Goal: Transaction & Acquisition: Purchase product/service

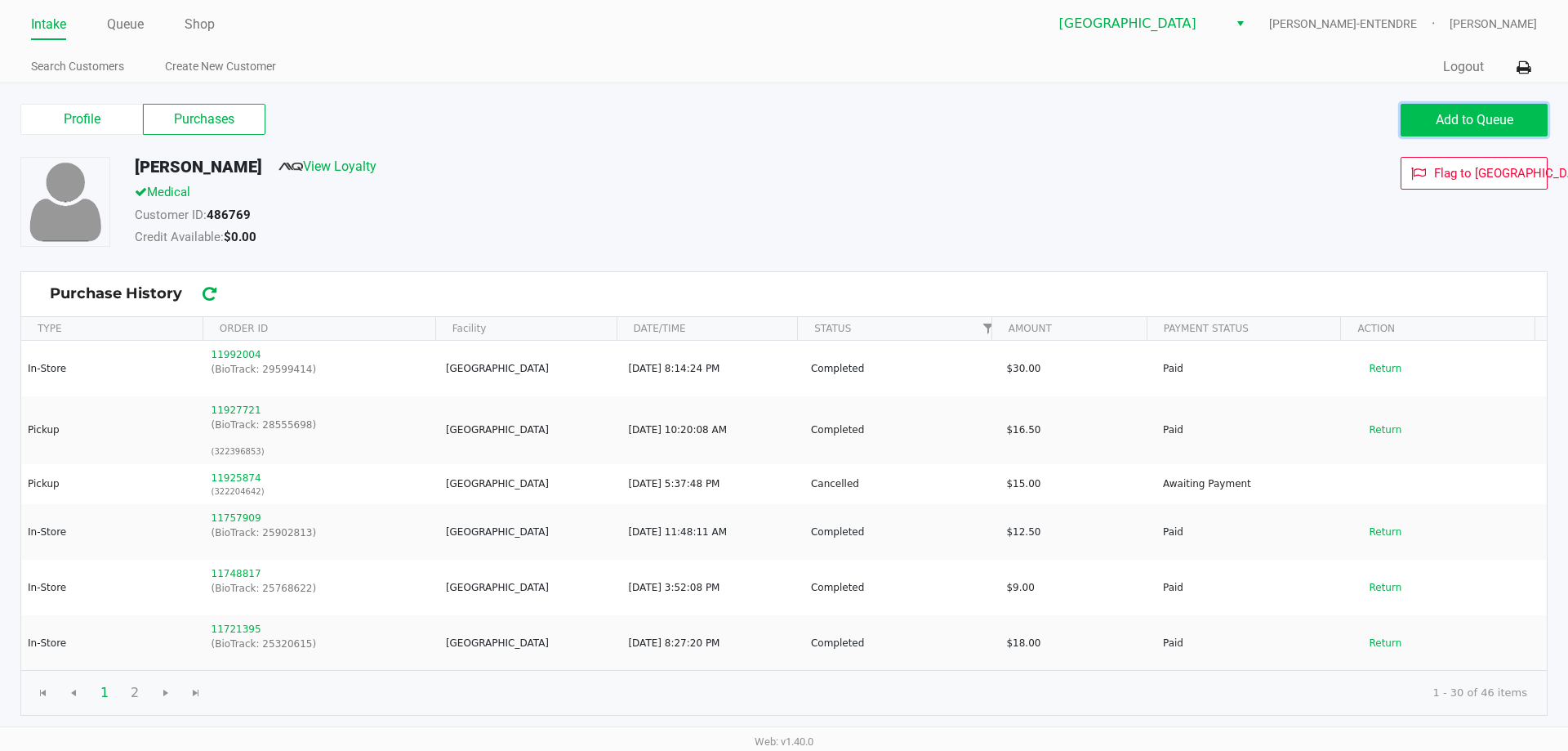
click at [1446, 107] on button "Add to Queue" at bounding box center [1475, 120] width 147 height 33
click at [1427, 126] on button "Add to Queue" at bounding box center [1475, 120] width 147 height 33
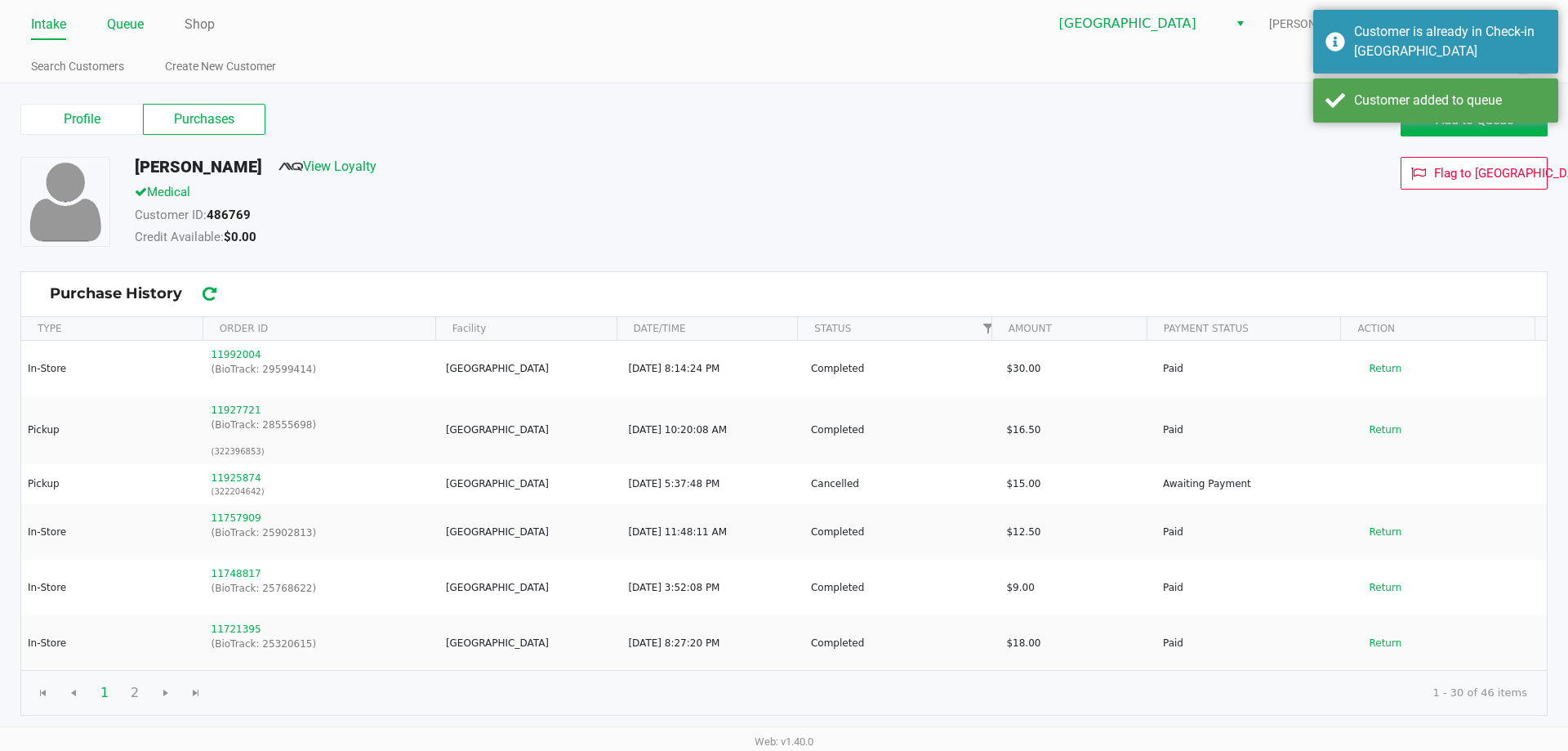
click at [110, 20] on link "Queue" at bounding box center [125, 24] width 37 height 23
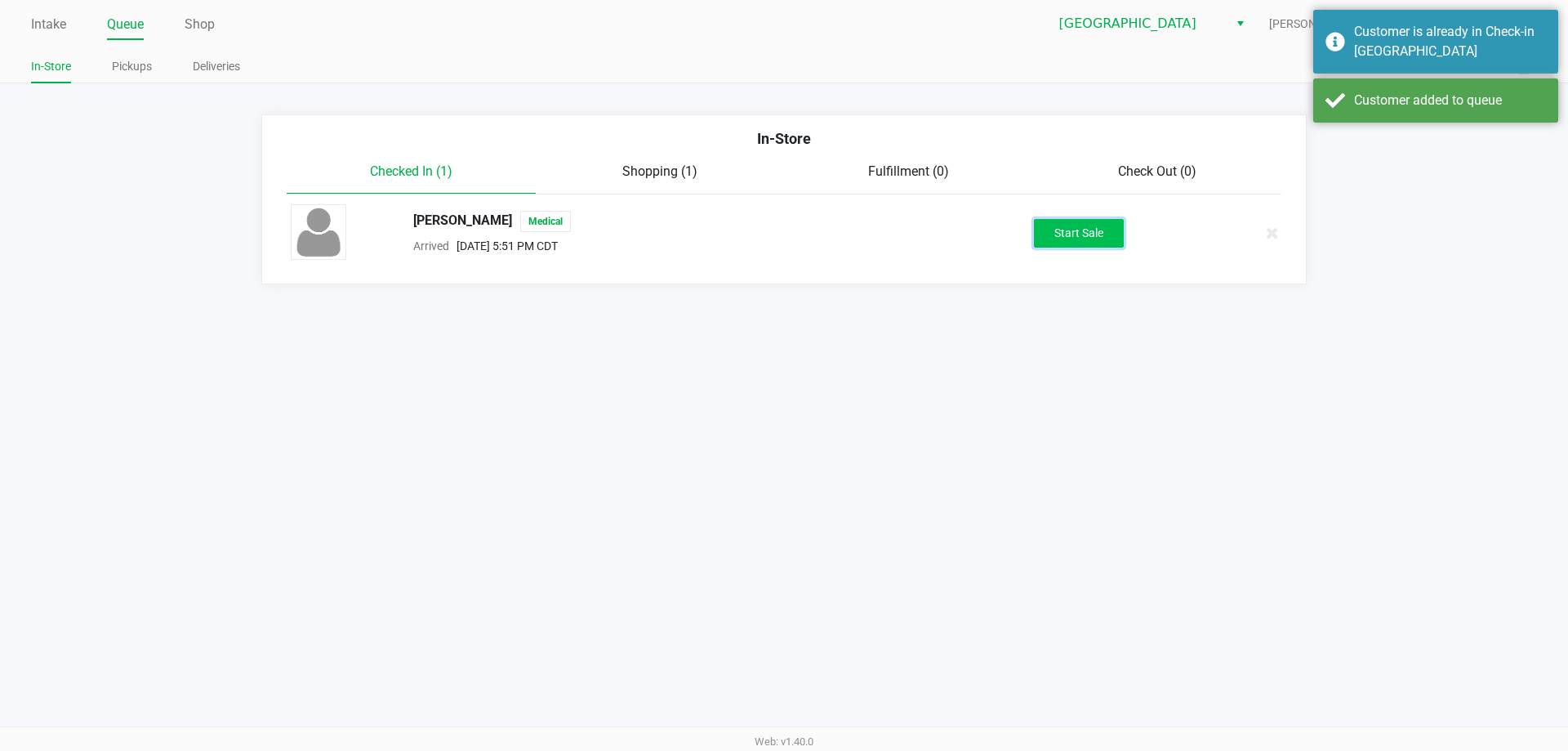
click at [1078, 236] on button "Start Sale" at bounding box center [1079, 234] width 90 height 29
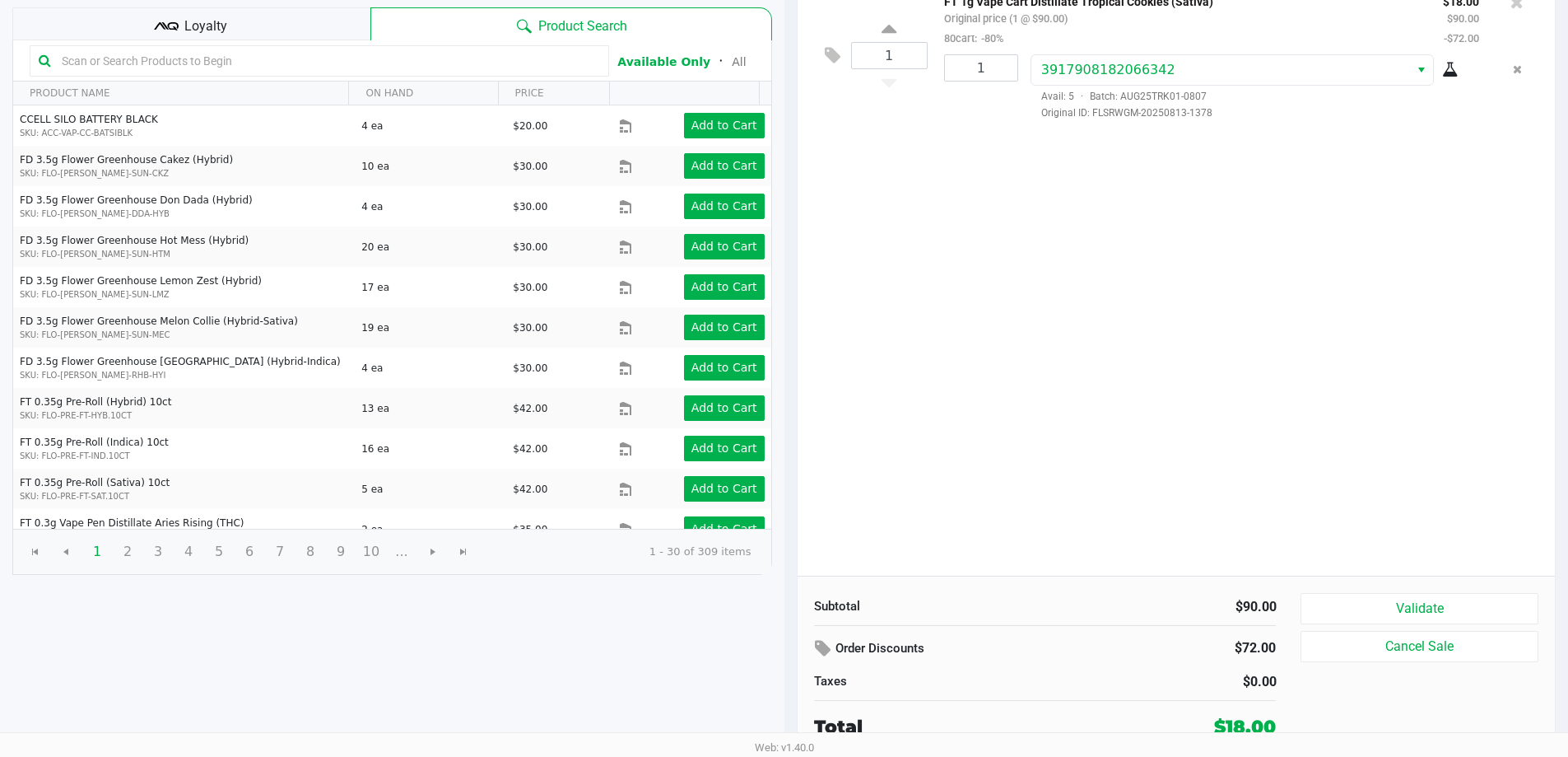
scroll to position [169, 0]
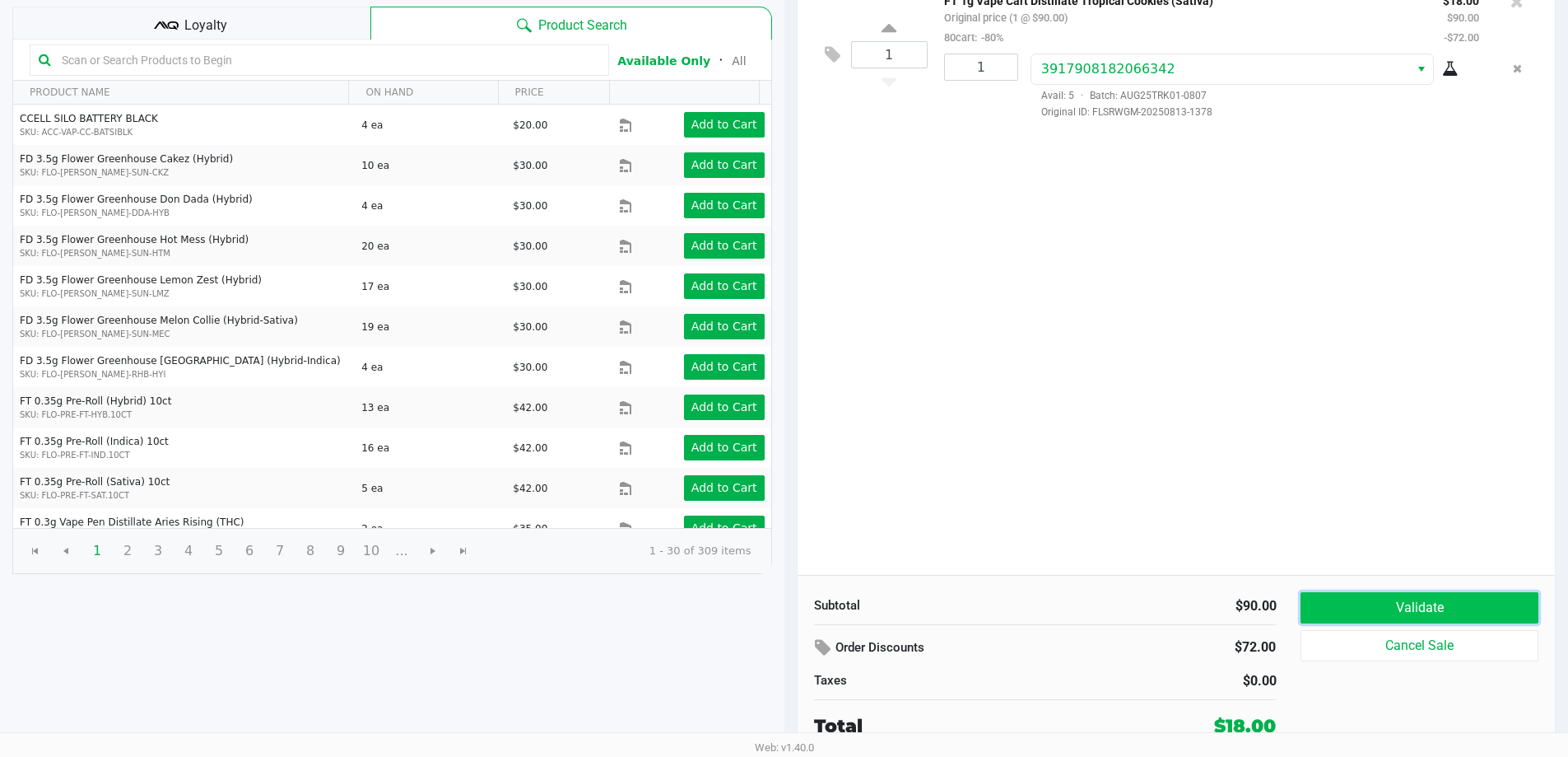
click at [1417, 597] on button "Validate" at bounding box center [1419, 608] width 237 height 31
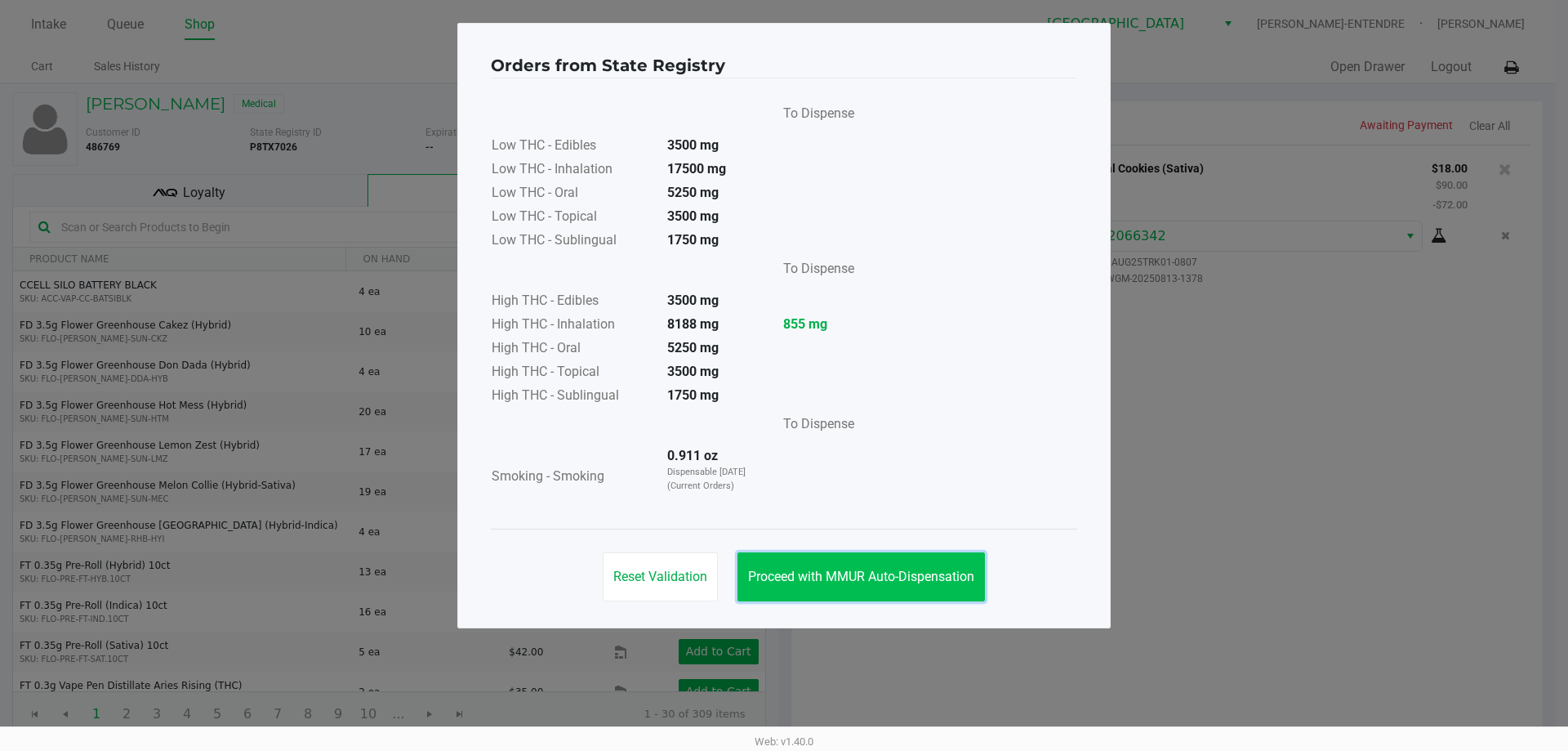
click at [945, 573] on span "Proceed with MMUR Auto-Dispensation" at bounding box center [861, 577] width 226 height 16
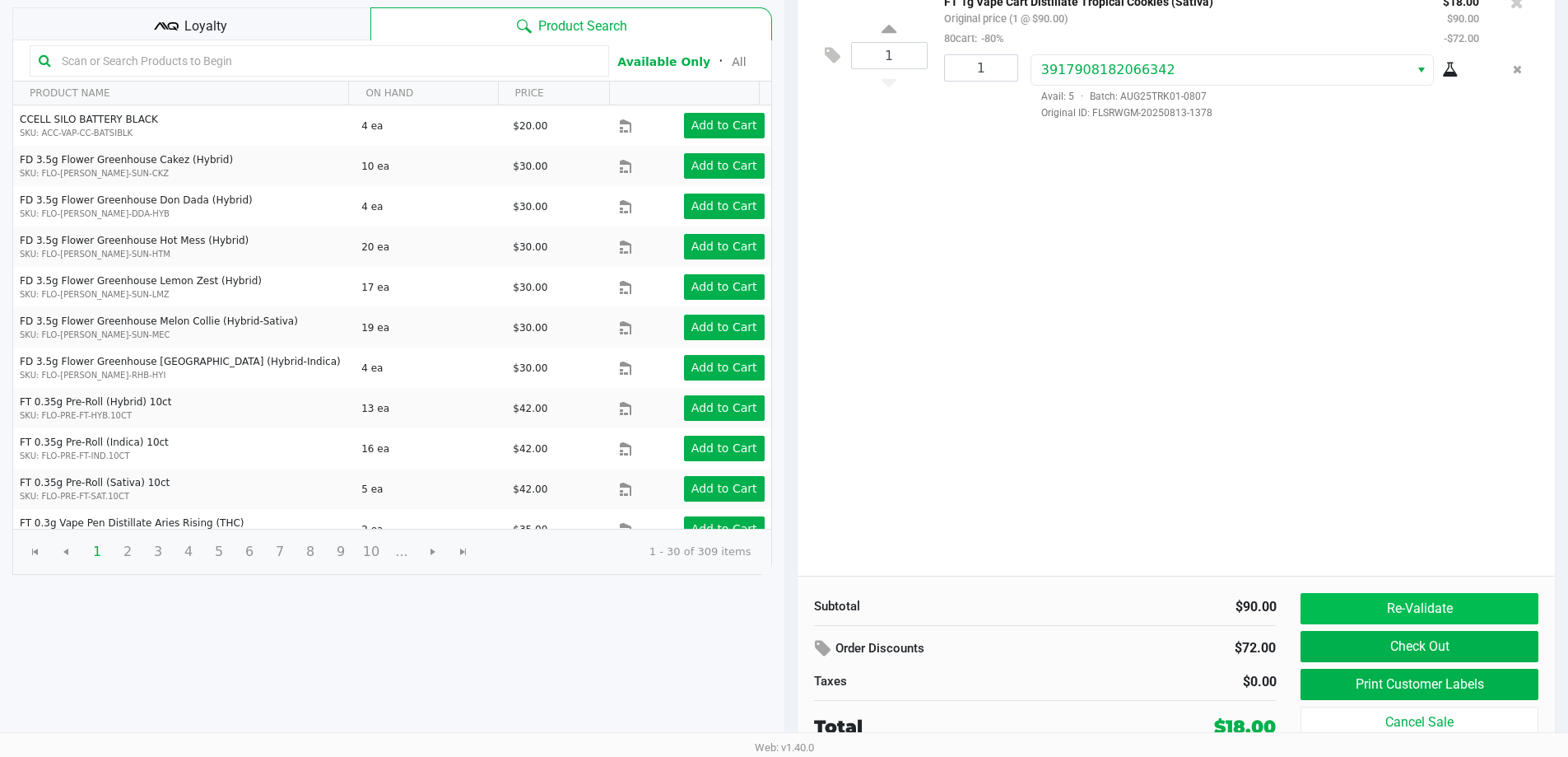
scroll to position [169, 0]
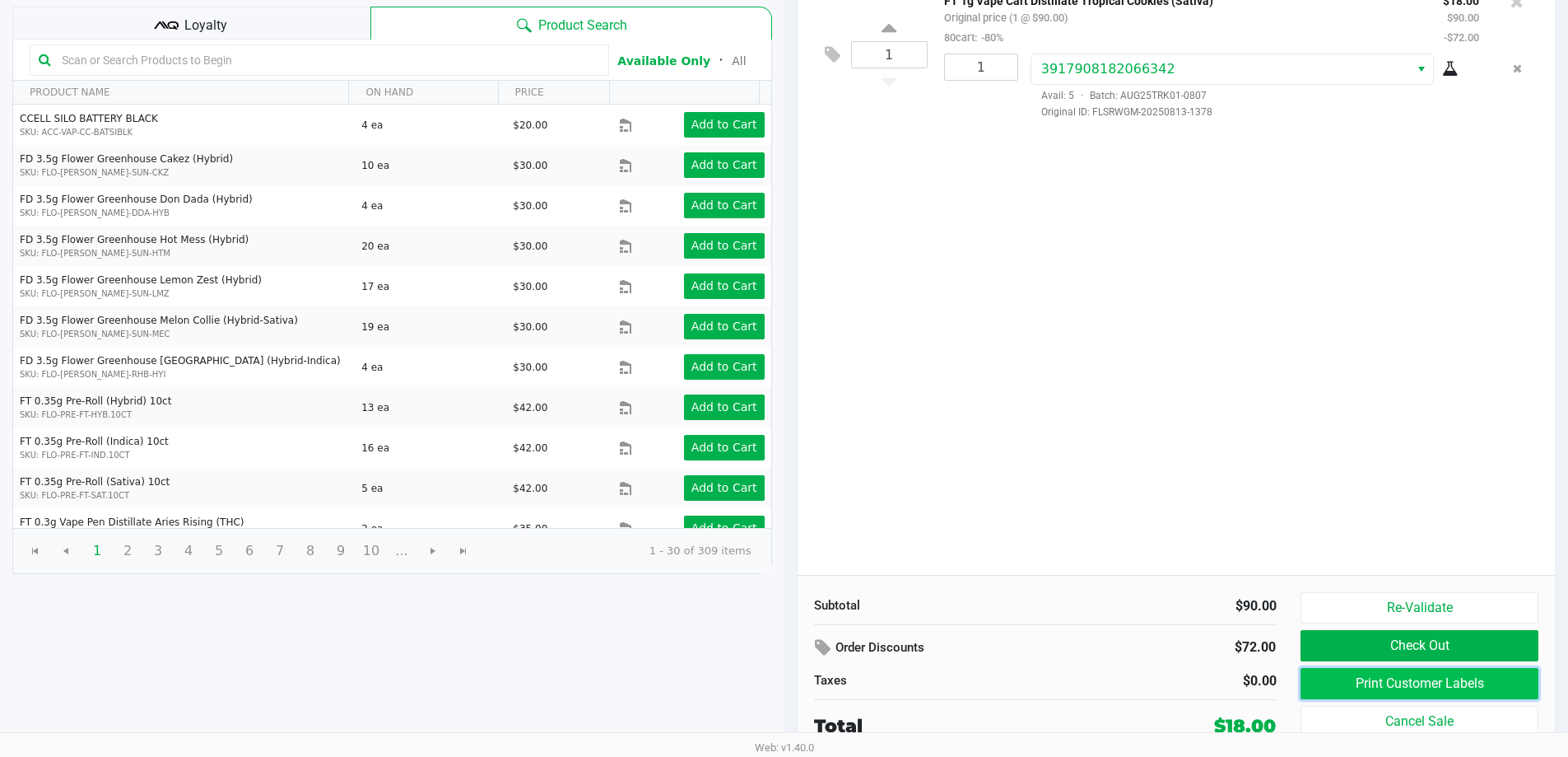
click at [1391, 680] on button "Print Customer Labels" at bounding box center [1419, 684] width 237 height 31
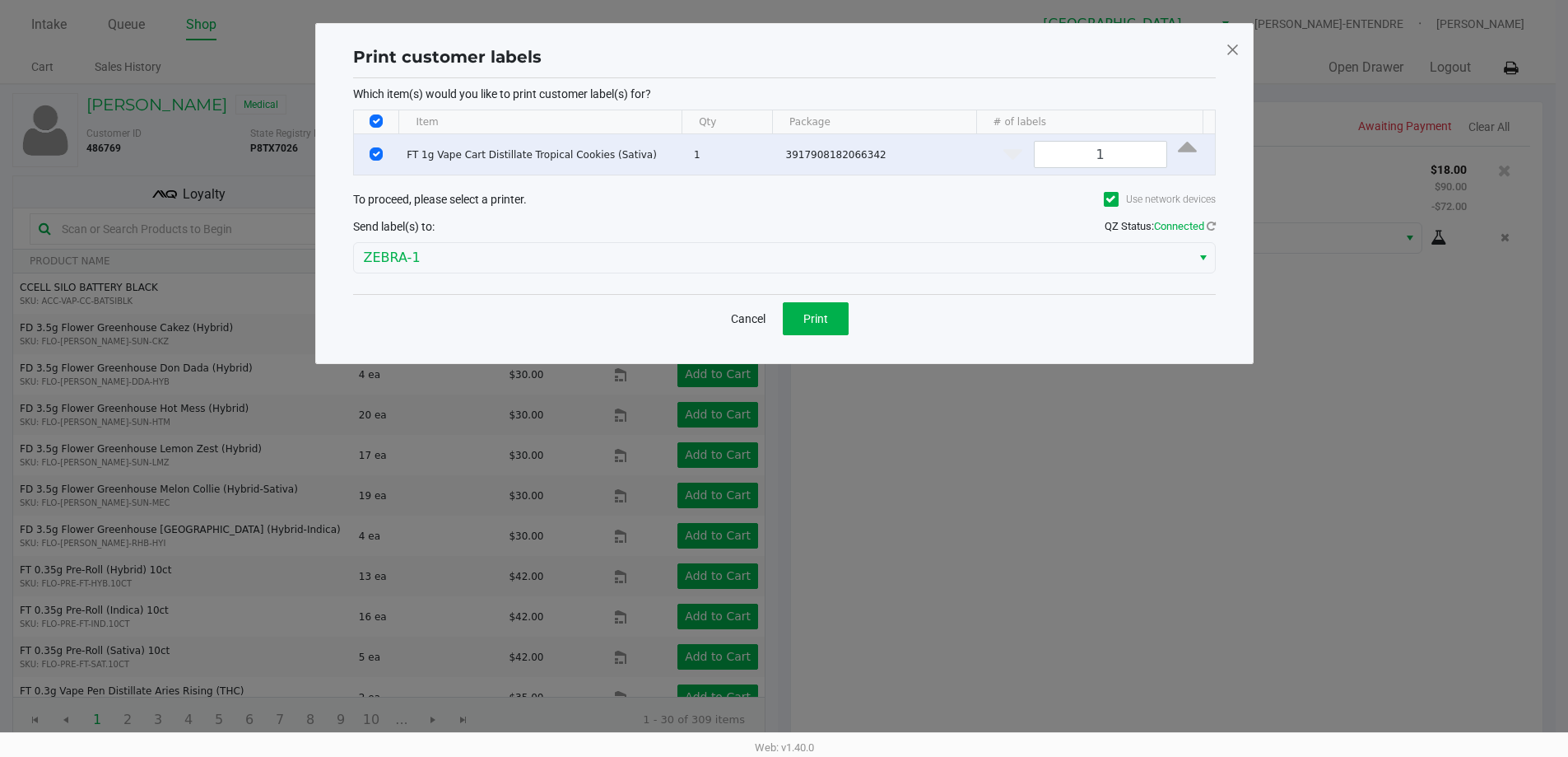
scroll to position [0, 0]
click at [812, 320] on span "Print" at bounding box center [821, 317] width 24 height 13
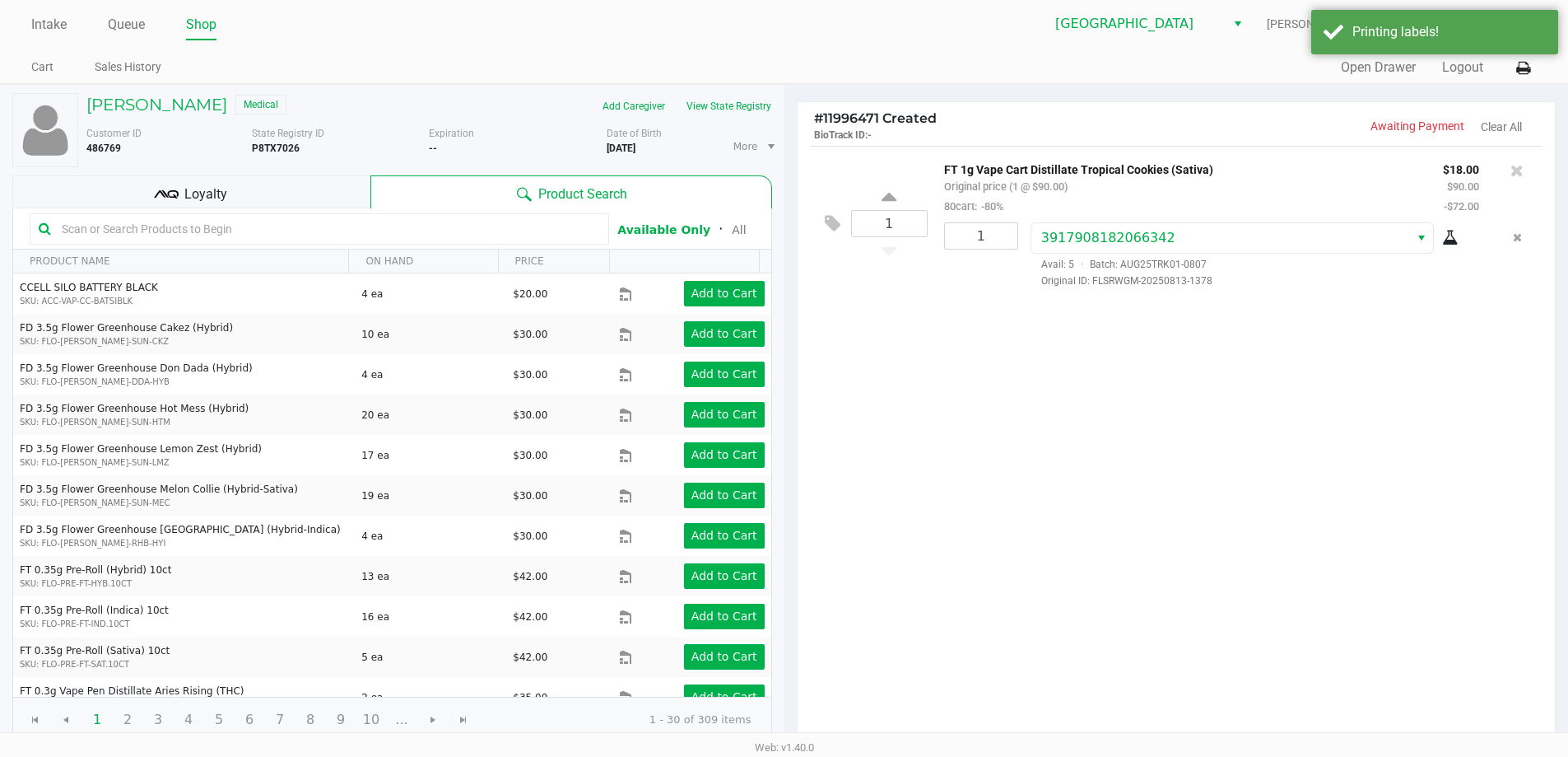
click at [176, 195] on icon at bounding box center [166, 193] width 24 height 24
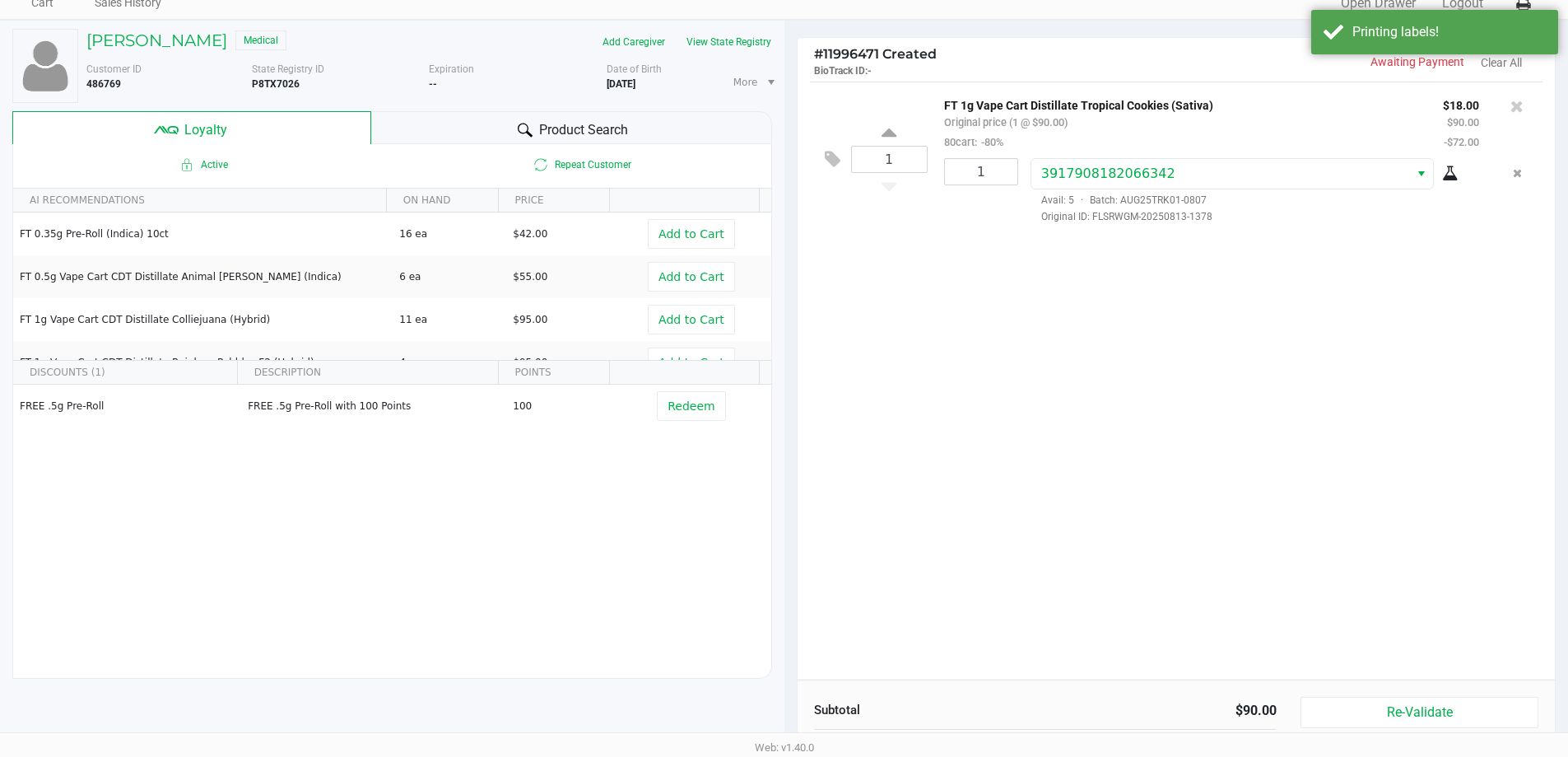
scroll to position [189, 0]
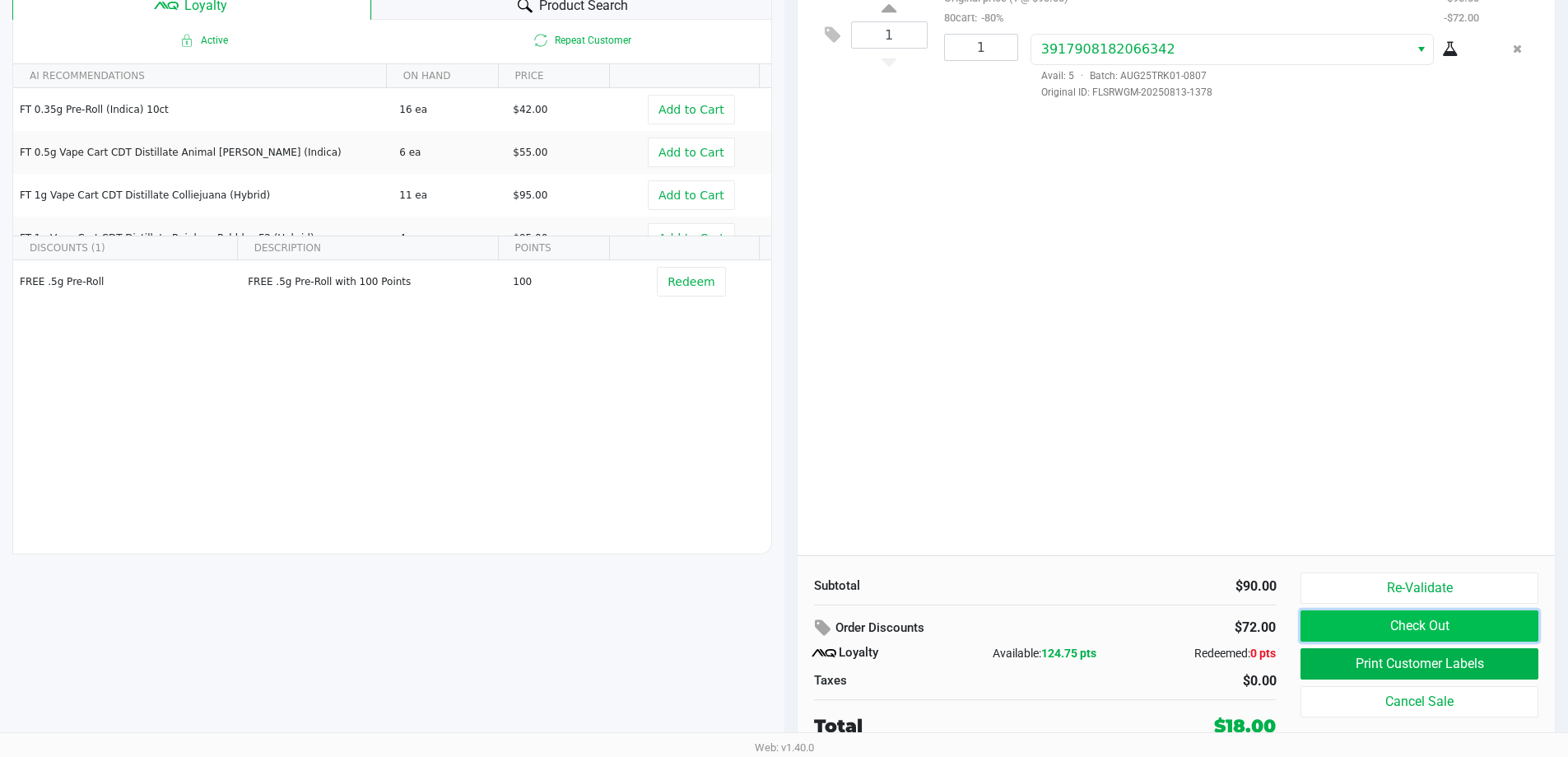
click at [1452, 627] on button "Check Out" at bounding box center [1419, 626] width 237 height 31
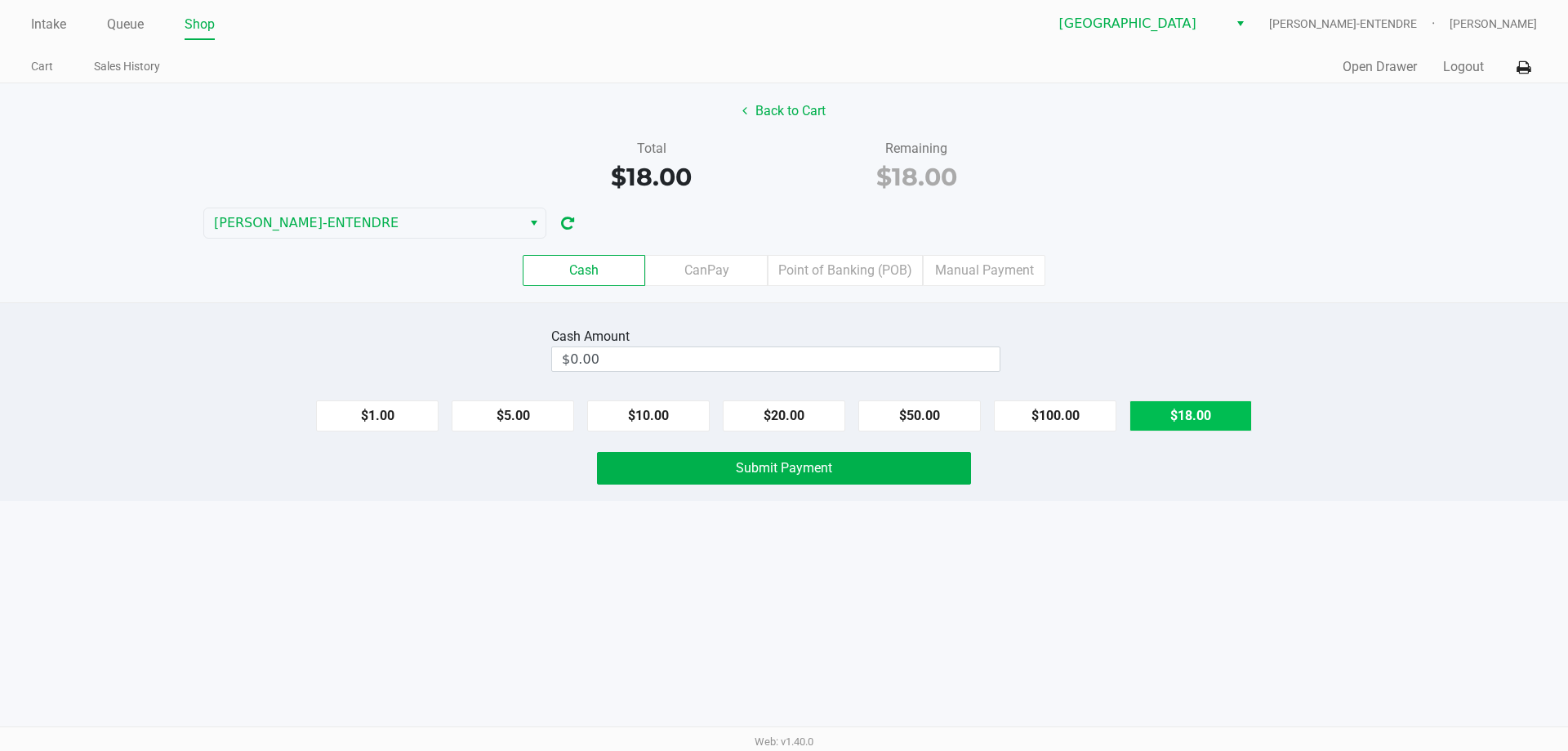
click at [1188, 417] on button "$18.00" at bounding box center [1191, 416] width 122 height 31
type input "$18.00"
click at [950, 471] on button "Submit Payment" at bounding box center [784, 468] width 374 height 33
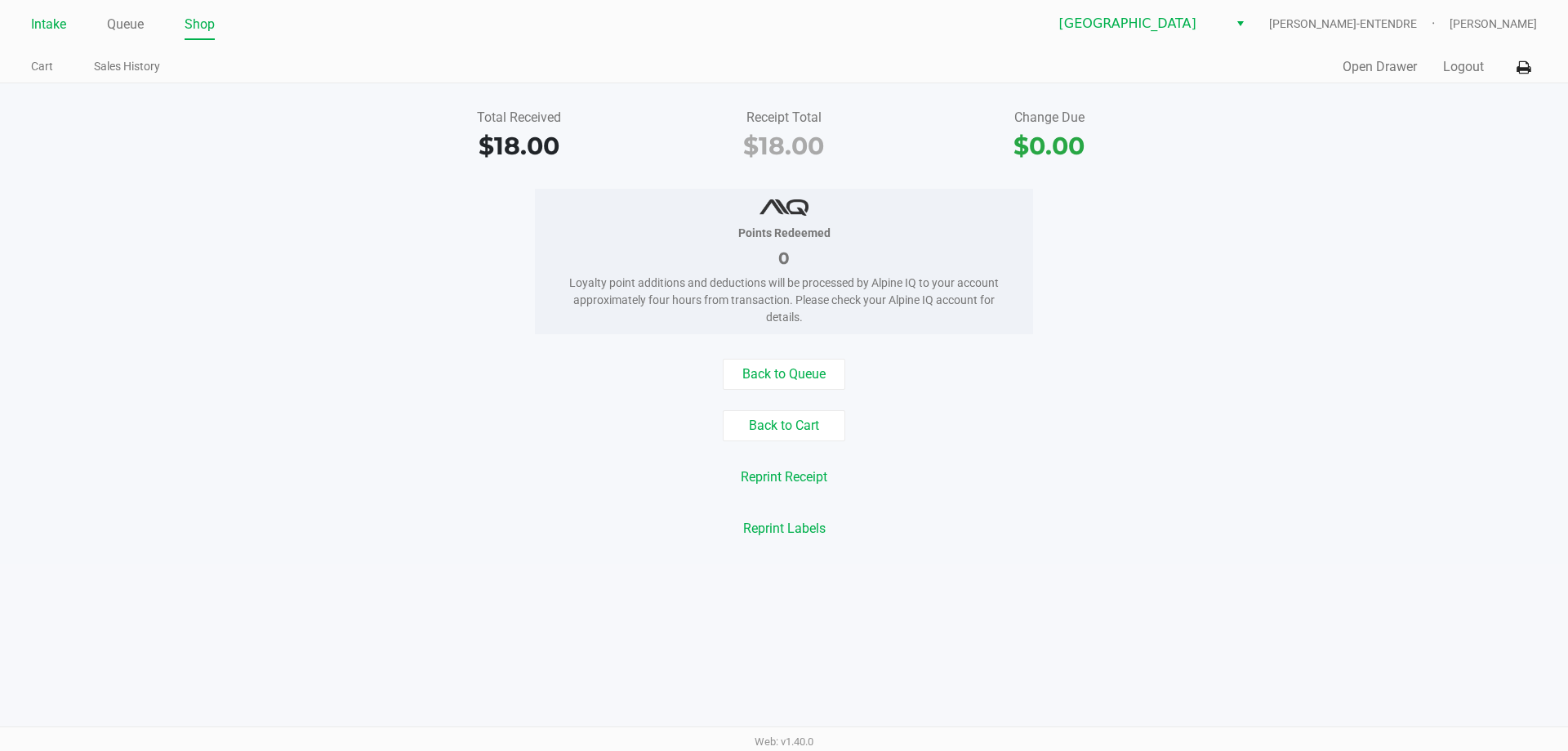
click at [57, 13] on li "Intake" at bounding box center [48, 26] width 35 height 29
click at [55, 23] on link "Intake" at bounding box center [48, 24] width 35 height 23
